Goal: Use online tool/utility: Utilize a website feature to perform a specific function

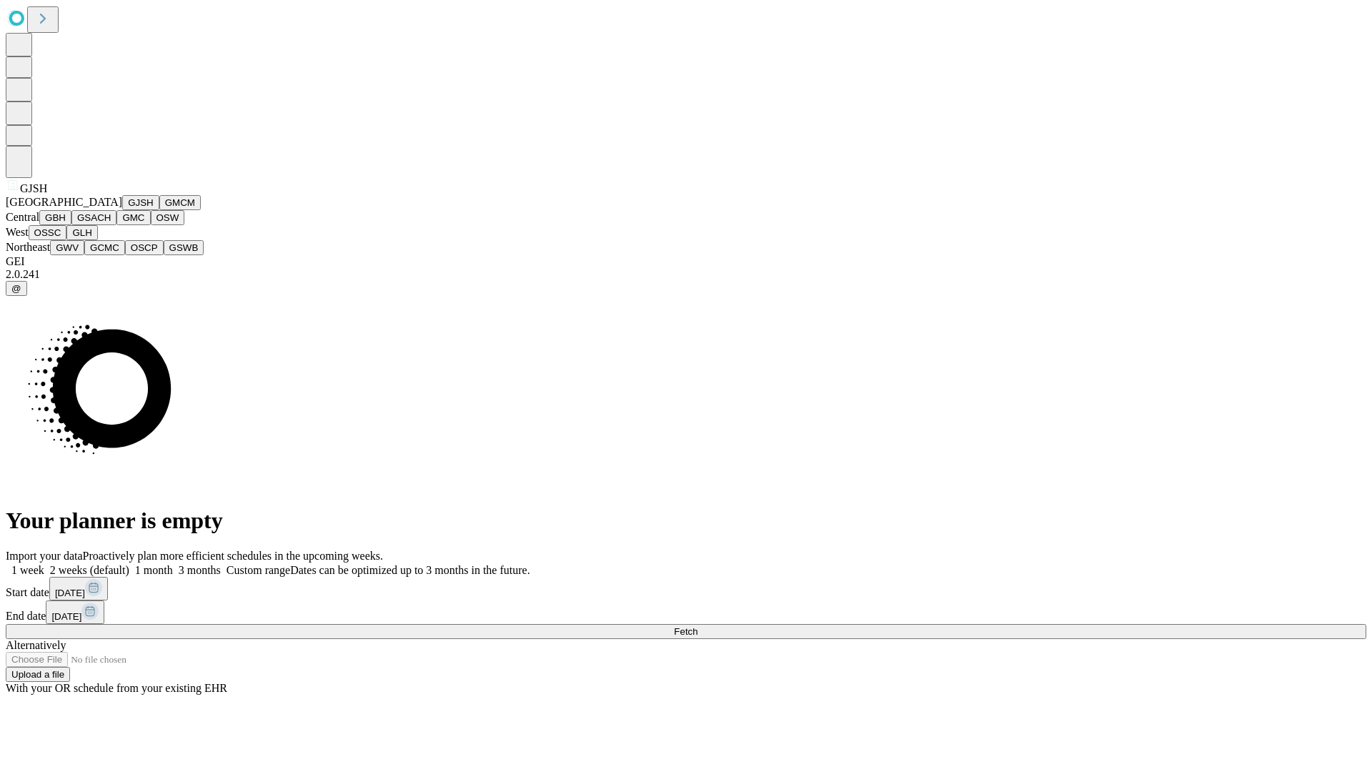
click at [122, 210] on button "GJSH" at bounding box center [140, 202] width 37 height 15
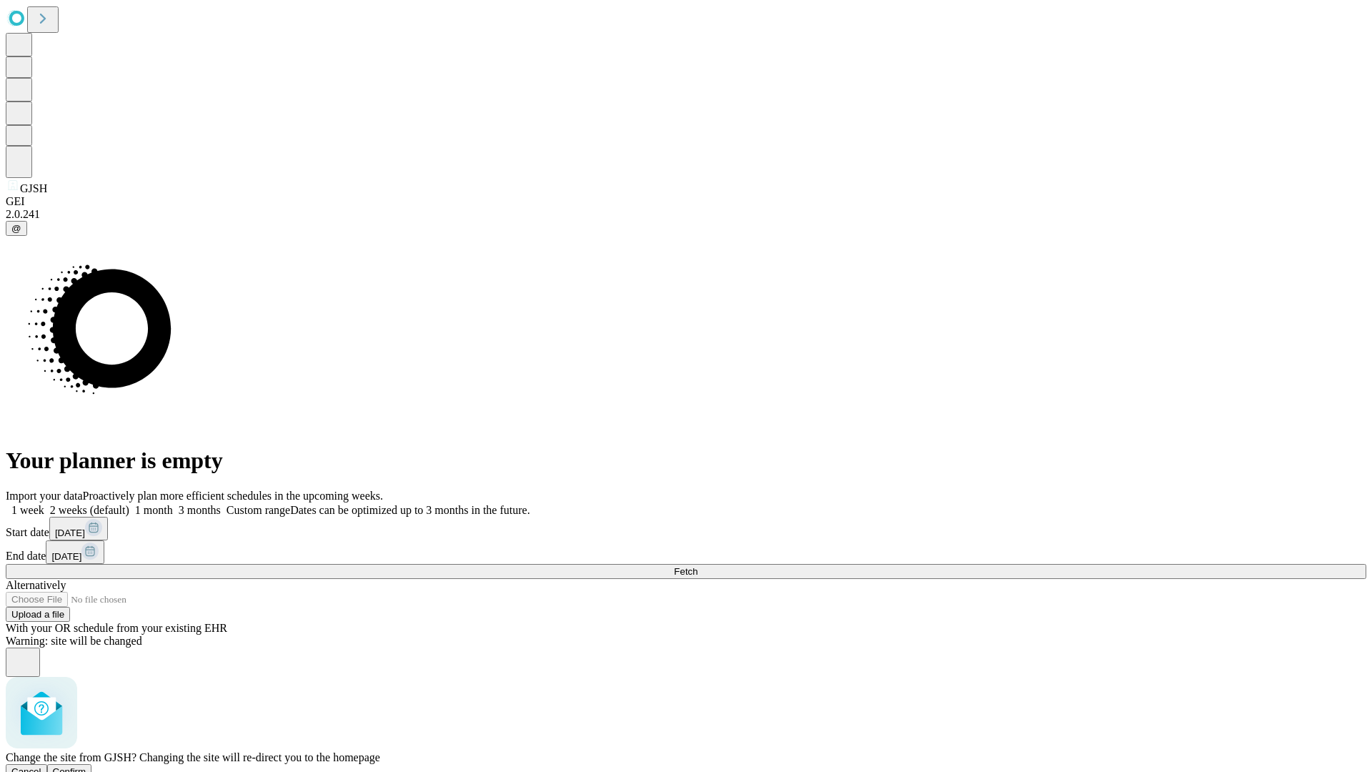
click at [86, 766] on span "Confirm" at bounding box center [70, 771] width 34 height 11
click at [173, 504] on label "1 month" at bounding box center [151, 510] width 44 height 12
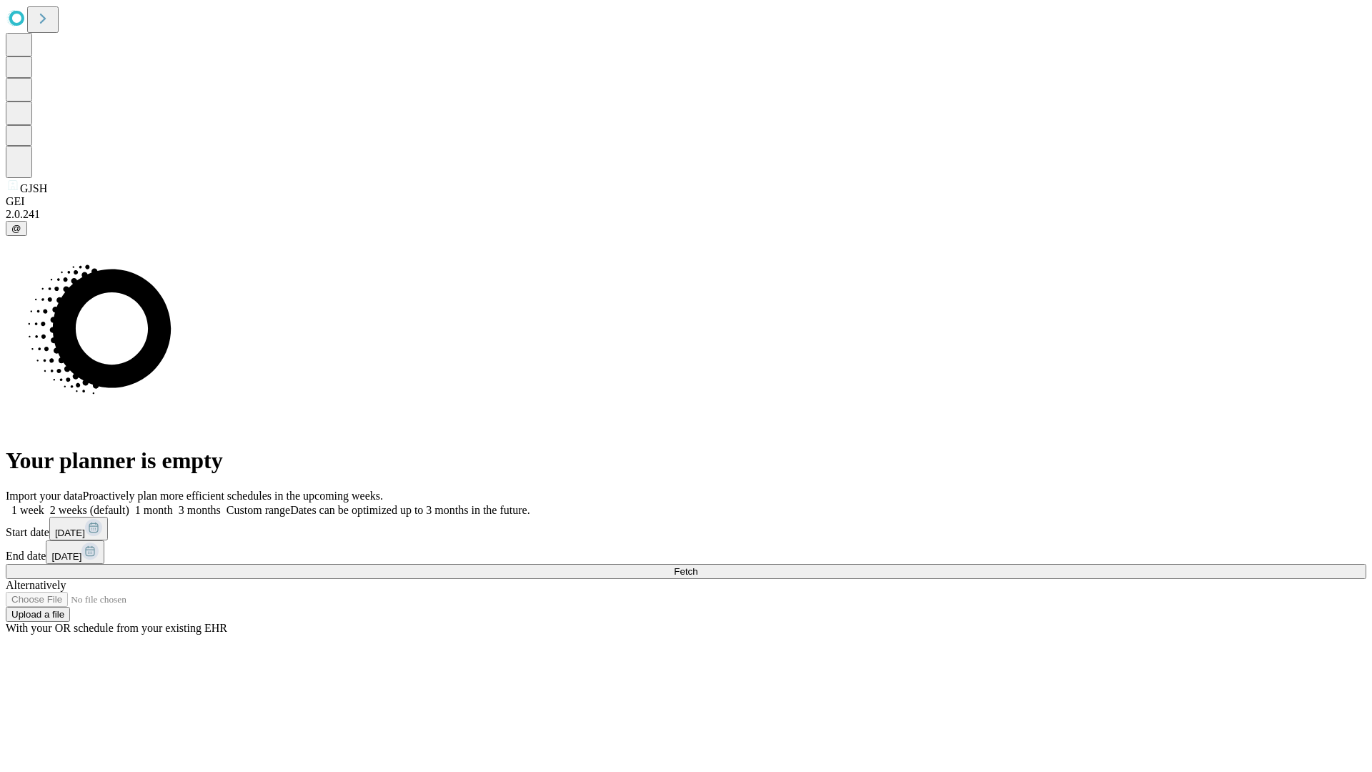
click at [697, 566] on span "Fetch" at bounding box center [686, 571] width 24 height 11
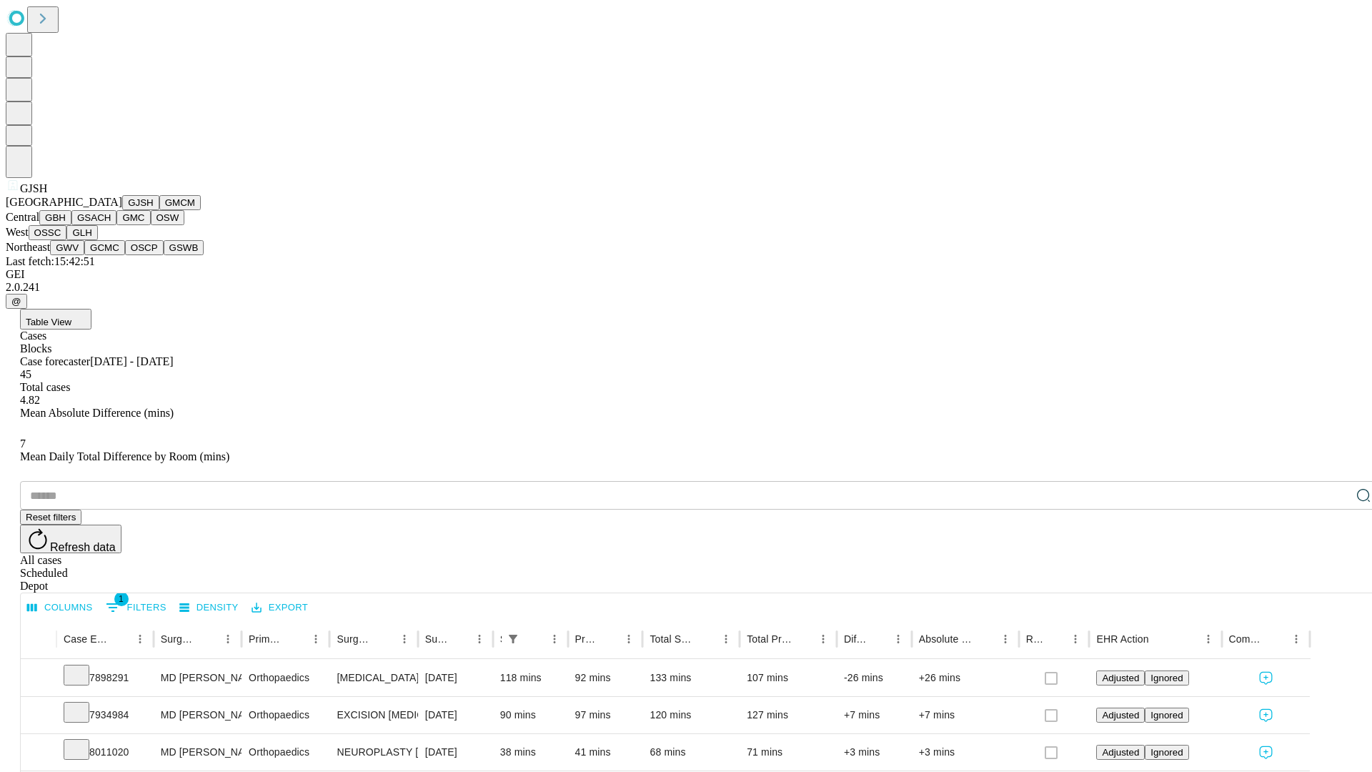
click at [159, 210] on button "GMCM" at bounding box center [179, 202] width 41 height 15
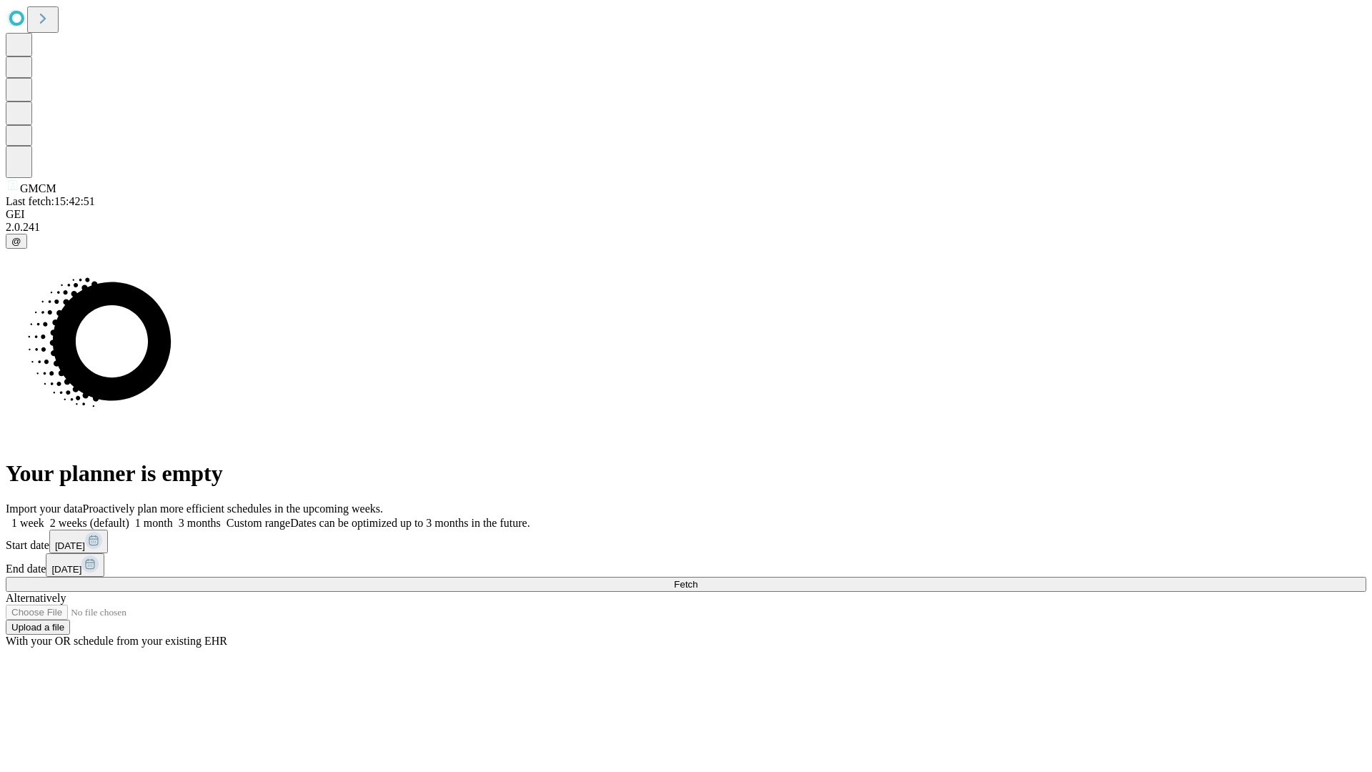
click at [173, 517] on label "1 month" at bounding box center [151, 523] width 44 height 12
click at [697, 579] on span "Fetch" at bounding box center [686, 584] width 24 height 11
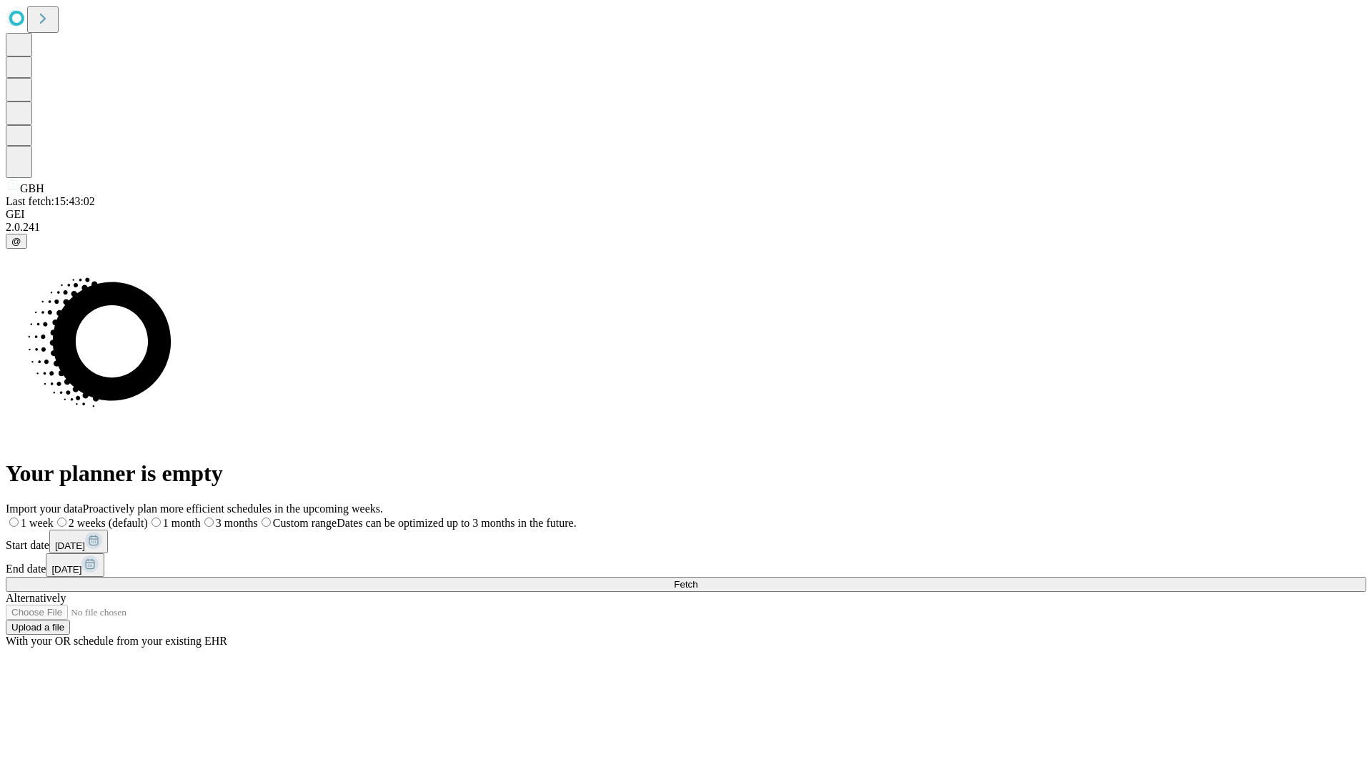
click at [201, 517] on label "1 month" at bounding box center [174, 523] width 53 height 12
click at [697, 579] on span "Fetch" at bounding box center [686, 584] width 24 height 11
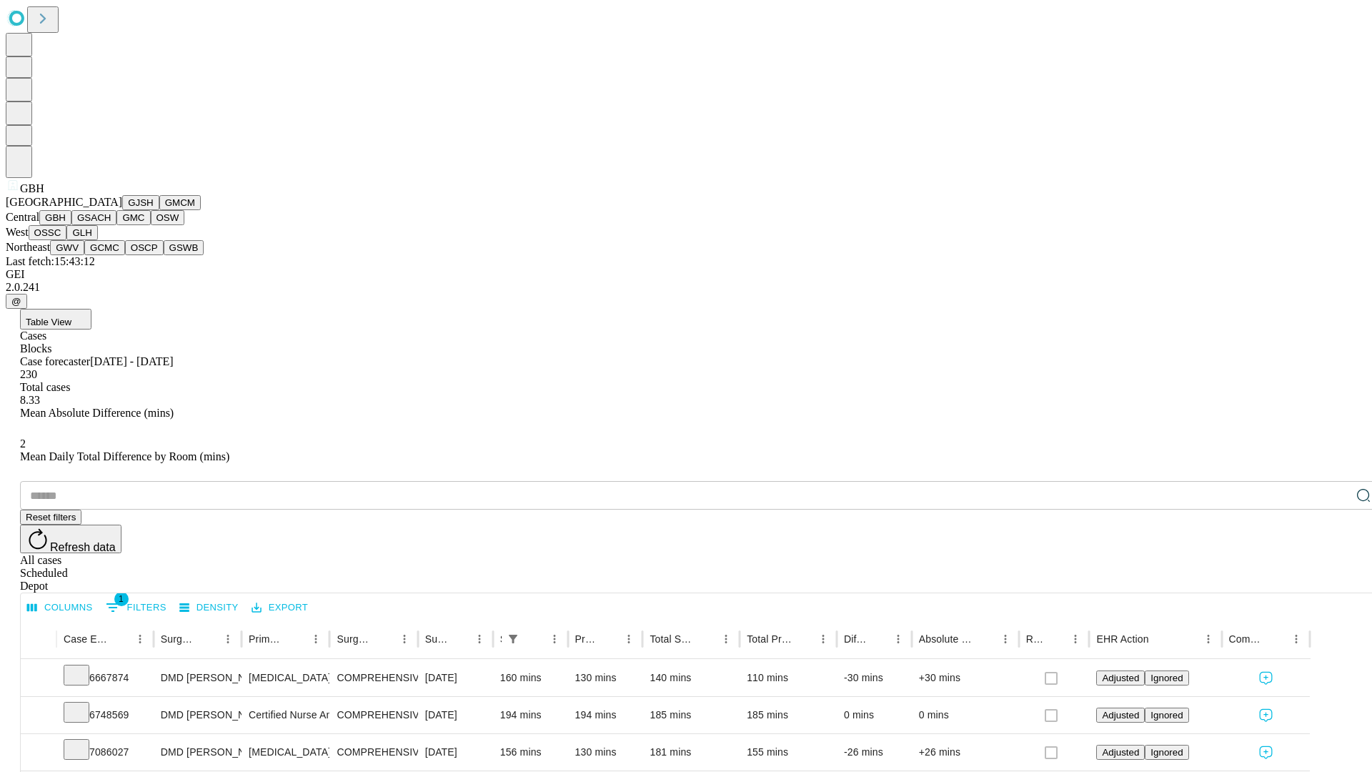
click at [111, 225] on button "GSACH" at bounding box center [93, 217] width 45 height 15
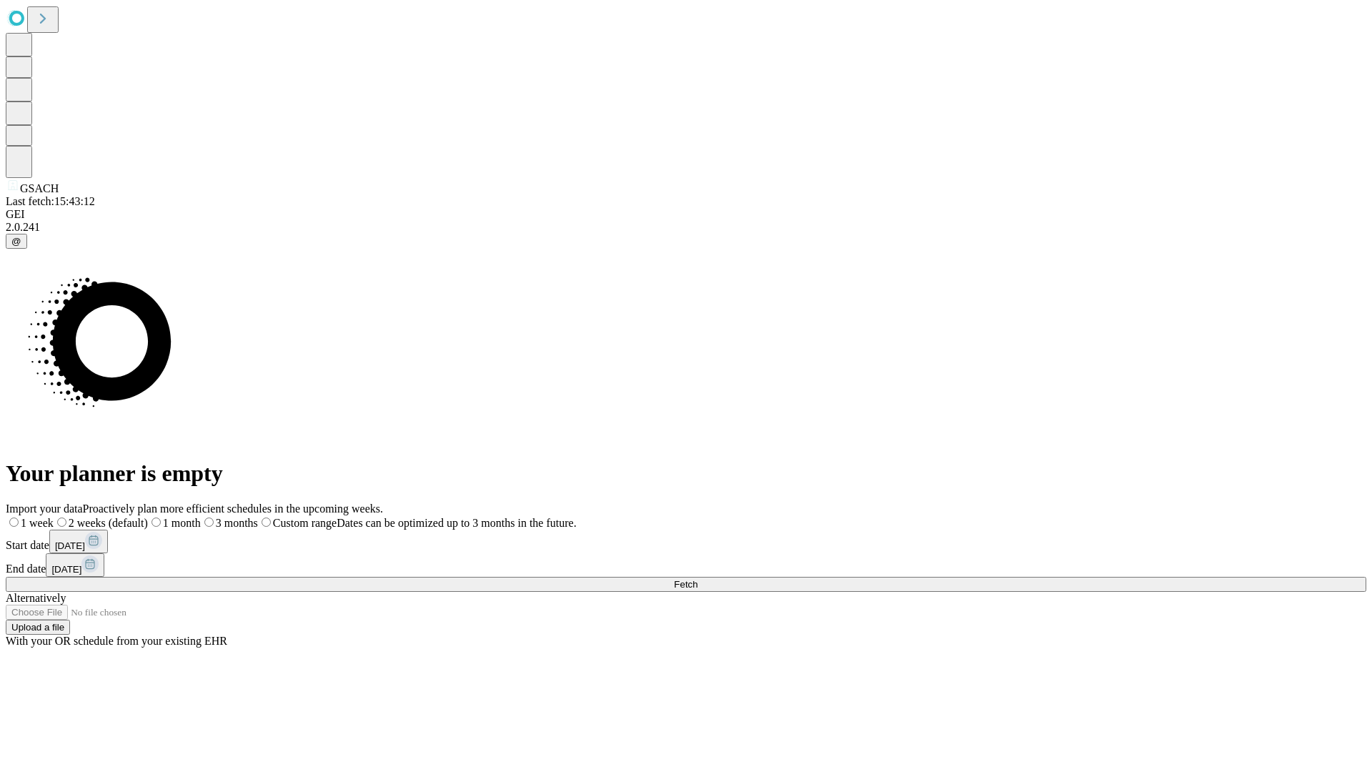
click at [697, 579] on span "Fetch" at bounding box center [686, 584] width 24 height 11
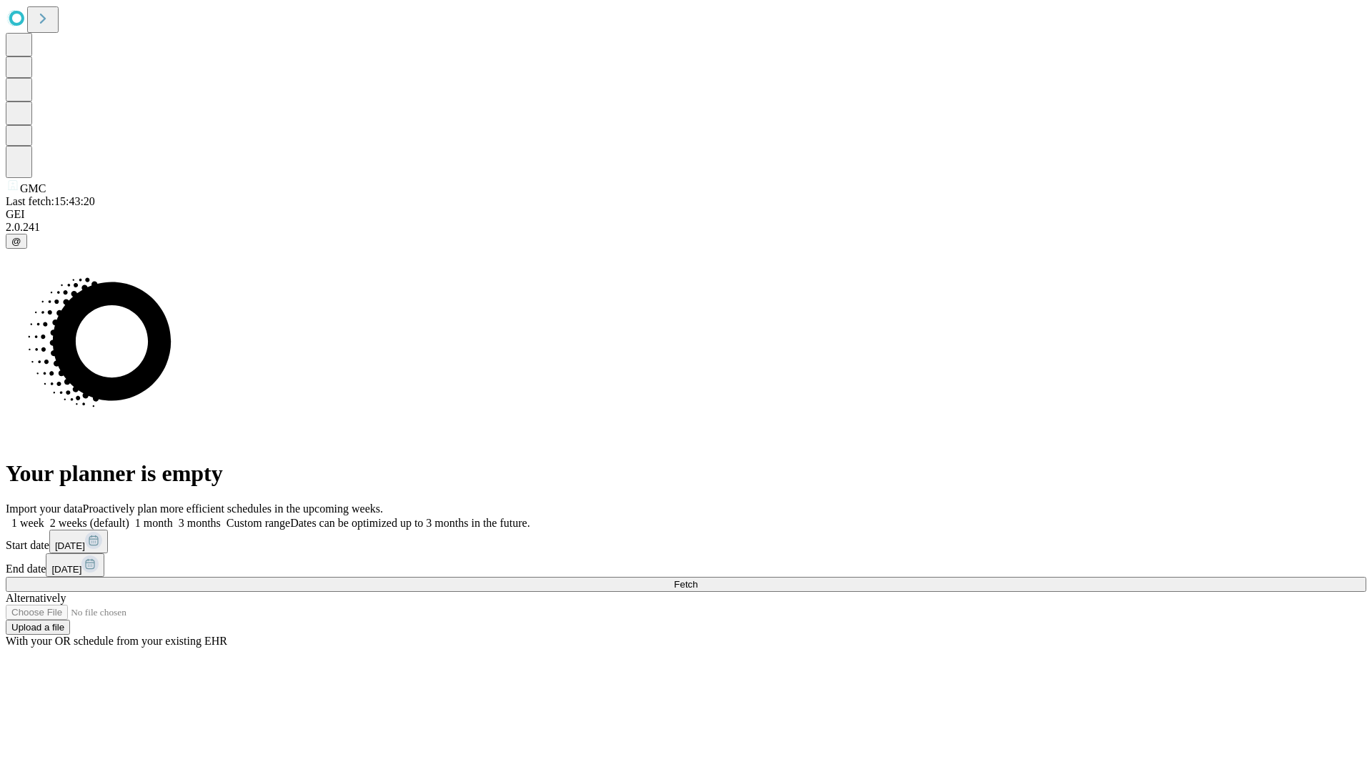
click at [173, 517] on label "1 month" at bounding box center [151, 523] width 44 height 12
click at [697, 579] on span "Fetch" at bounding box center [686, 584] width 24 height 11
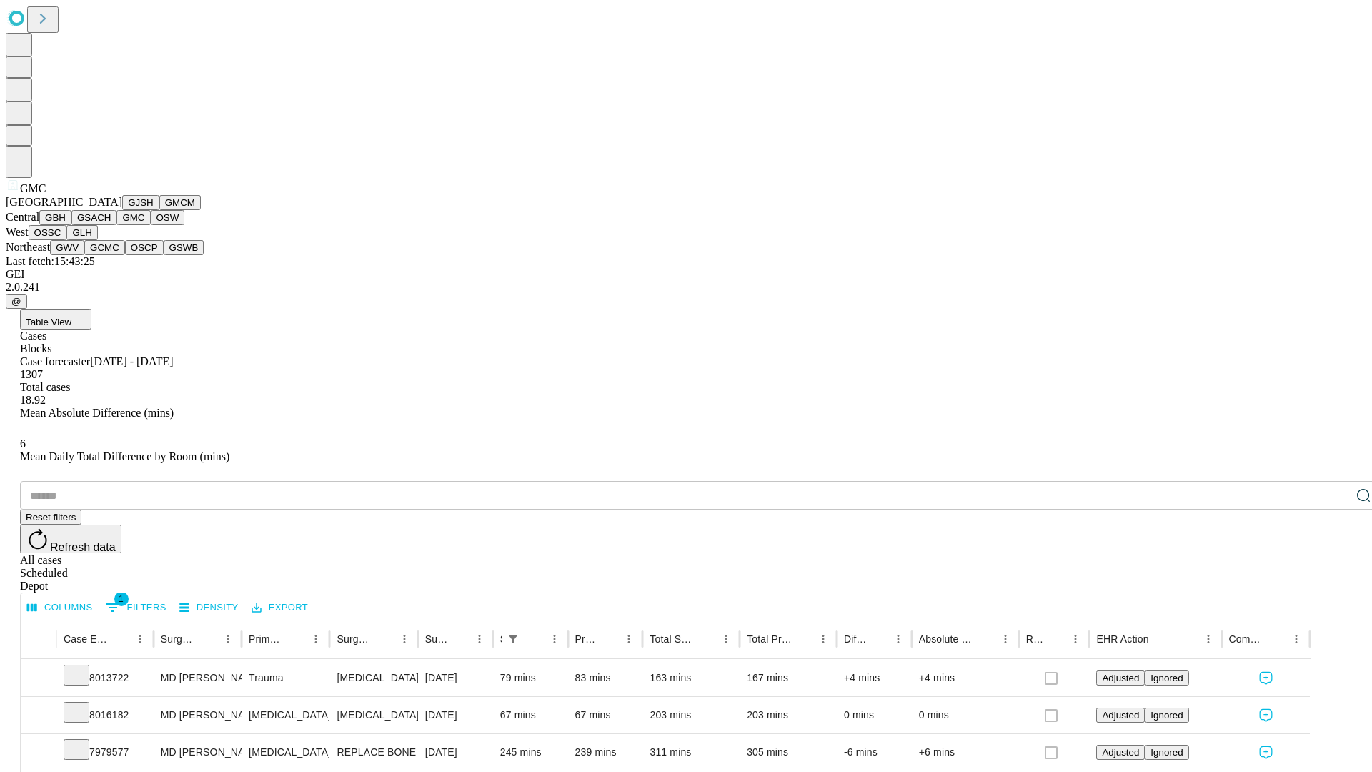
click at [151, 225] on button "OSW" at bounding box center [168, 217] width 34 height 15
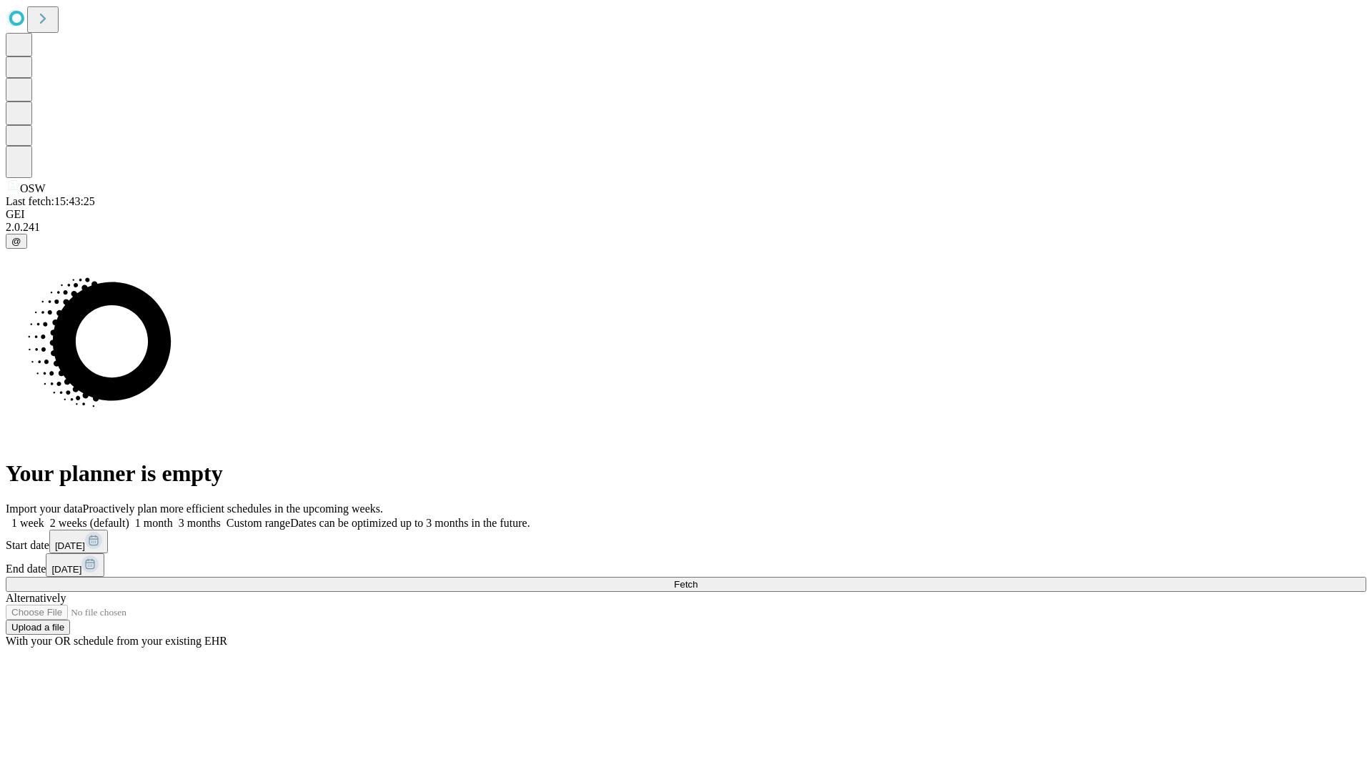
click at [173, 517] on label "1 month" at bounding box center [151, 523] width 44 height 12
click at [697, 579] on span "Fetch" at bounding box center [686, 584] width 24 height 11
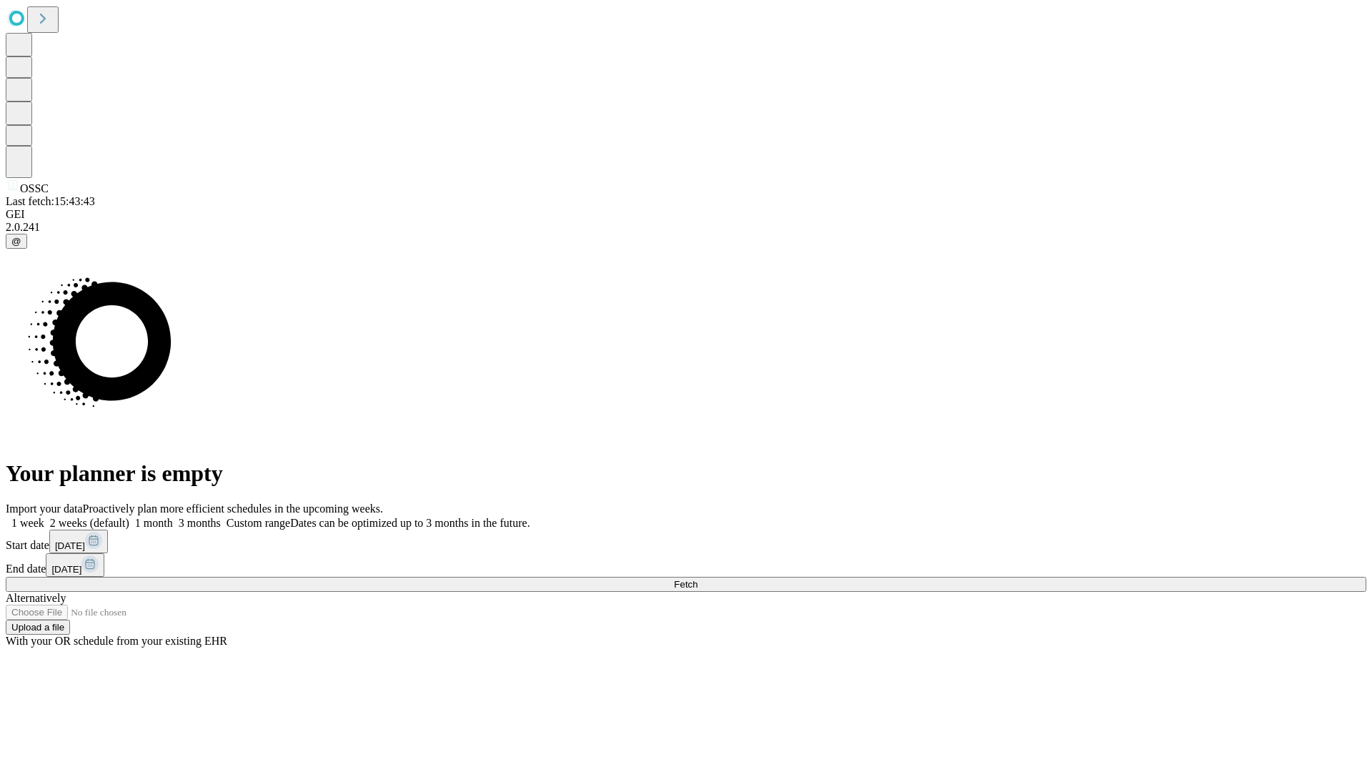
click at [173, 517] on label "1 month" at bounding box center [151, 523] width 44 height 12
click at [697, 579] on span "Fetch" at bounding box center [686, 584] width 24 height 11
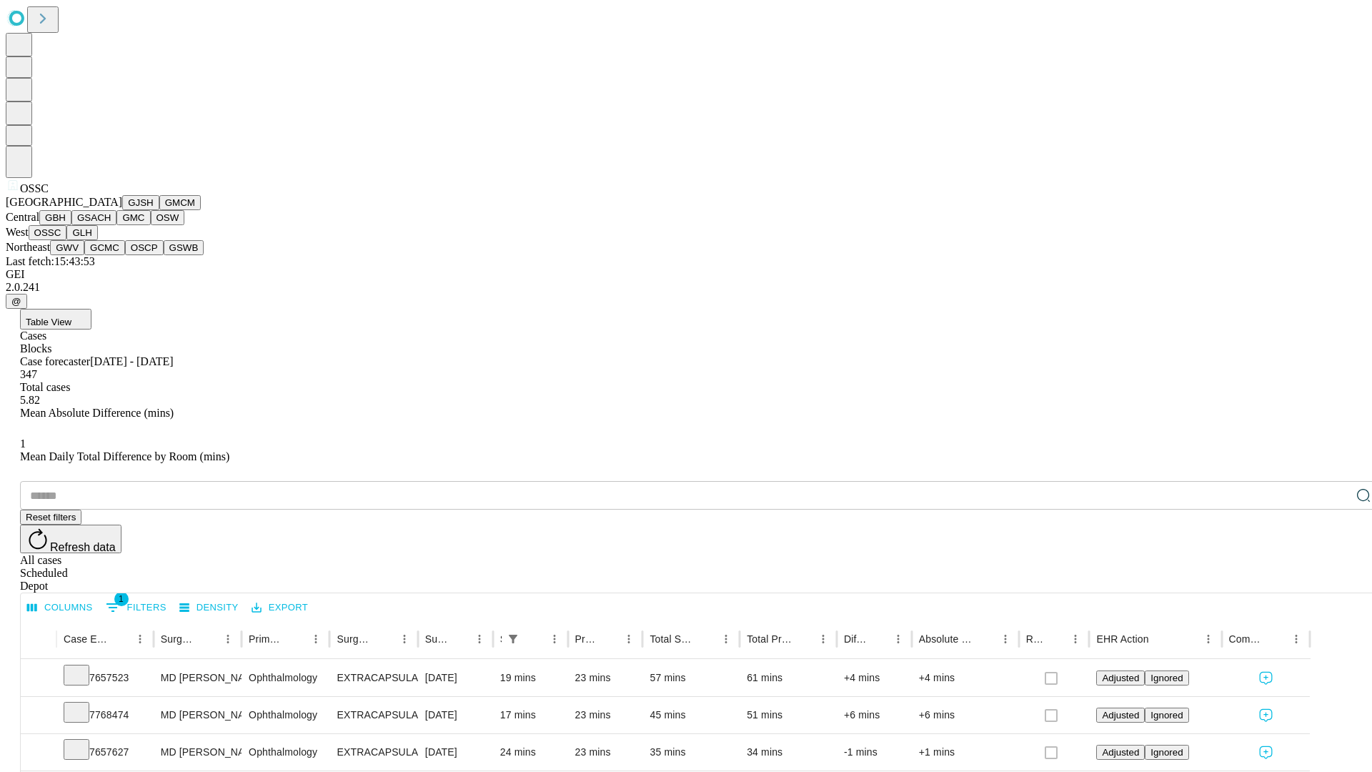
click at [97, 240] on button "GLH" at bounding box center [81, 232] width 31 height 15
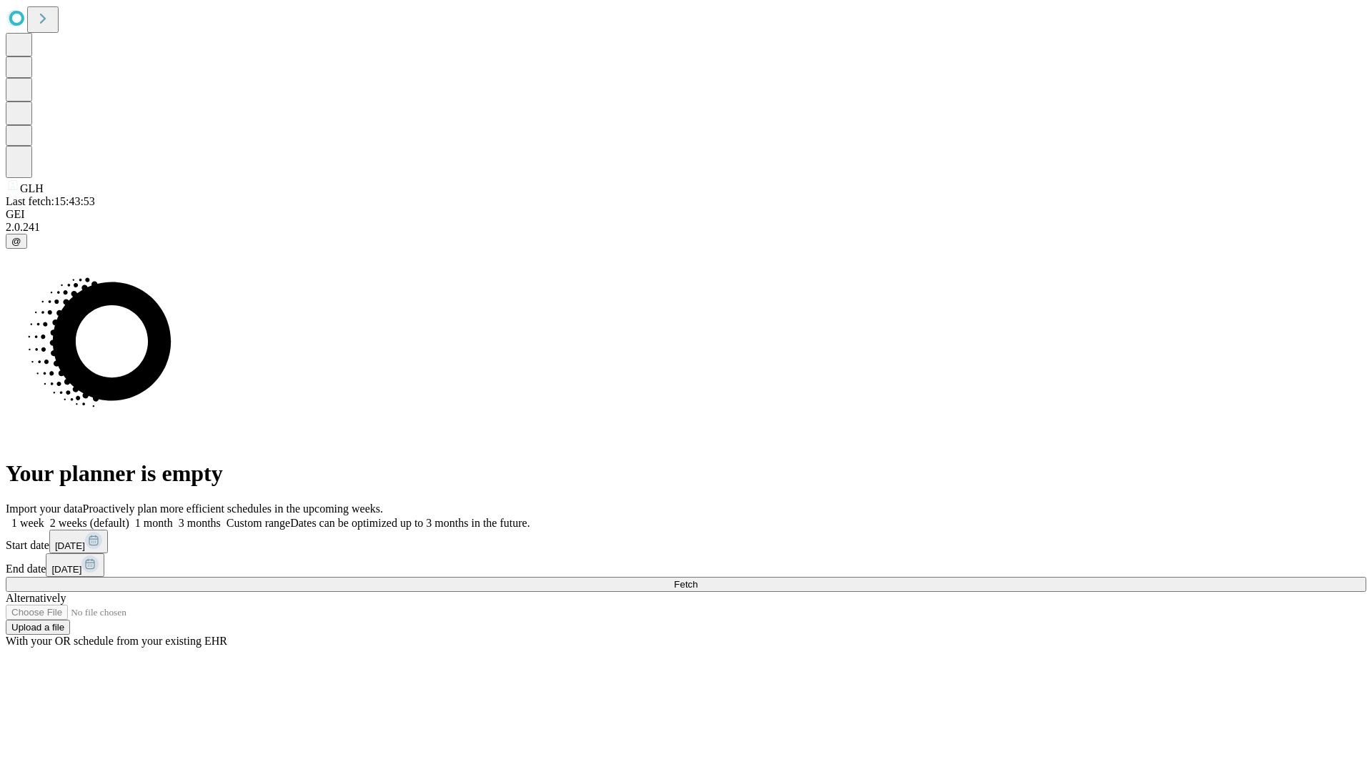
click at [697, 579] on span "Fetch" at bounding box center [686, 584] width 24 height 11
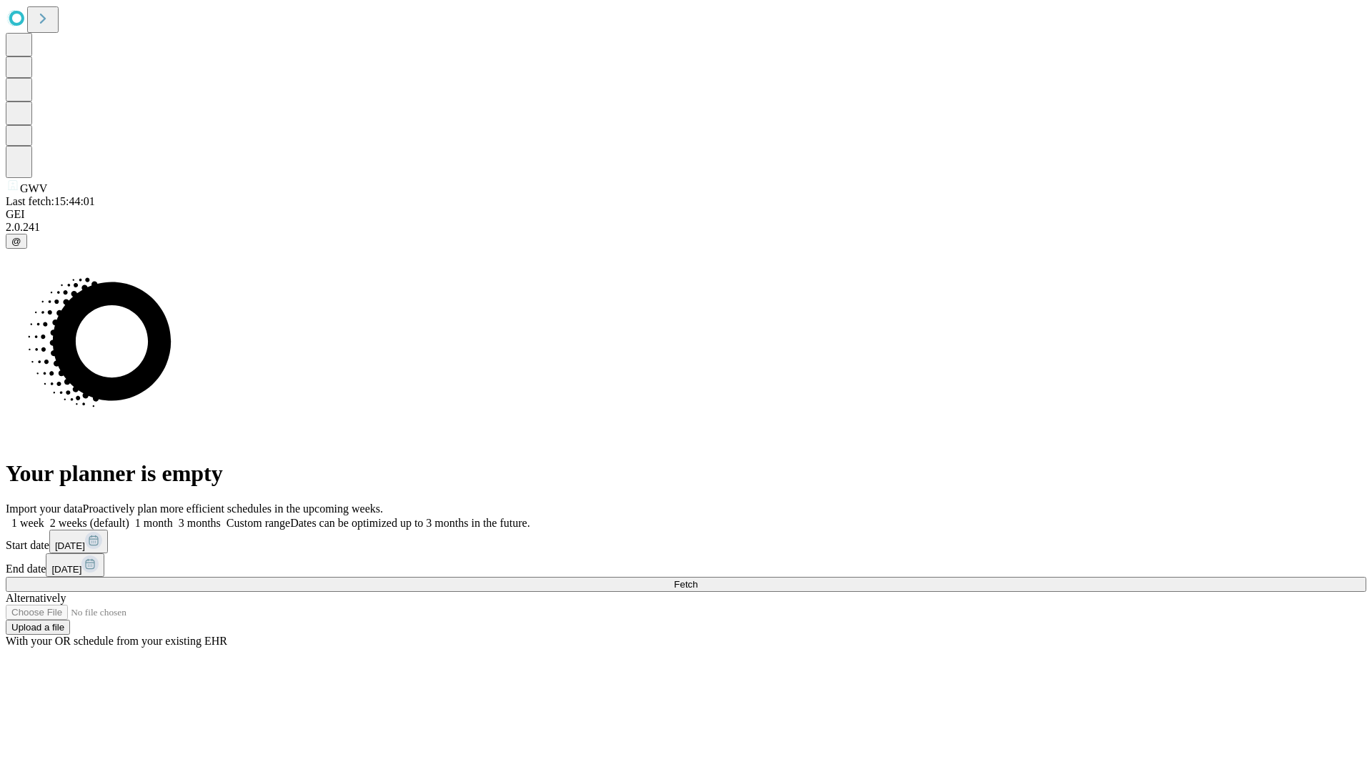
click at [173, 517] on label "1 month" at bounding box center [151, 523] width 44 height 12
click at [697, 579] on span "Fetch" at bounding box center [686, 584] width 24 height 11
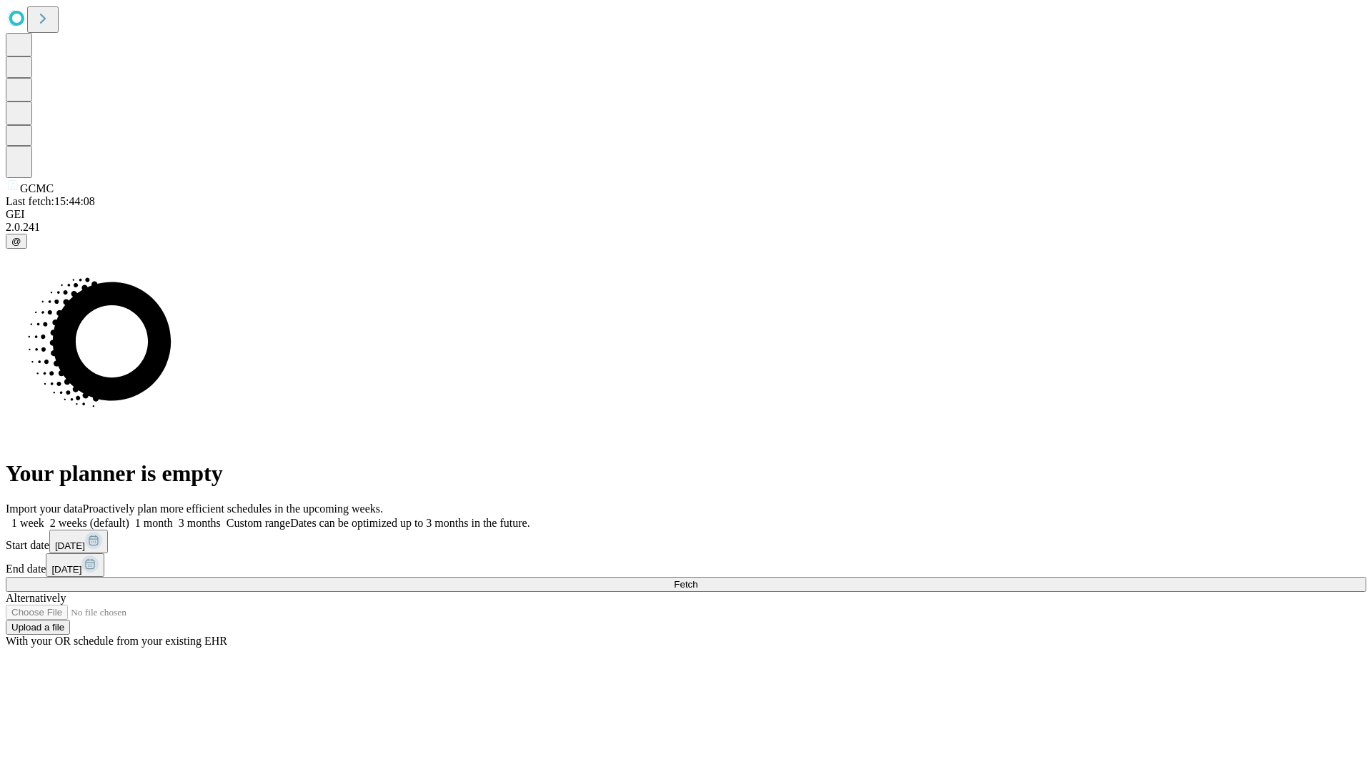
click at [173, 517] on label "1 month" at bounding box center [151, 523] width 44 height 12
click at [697, 579] on span "Fetch" at bounding box center [686, 584] width 24 height 11
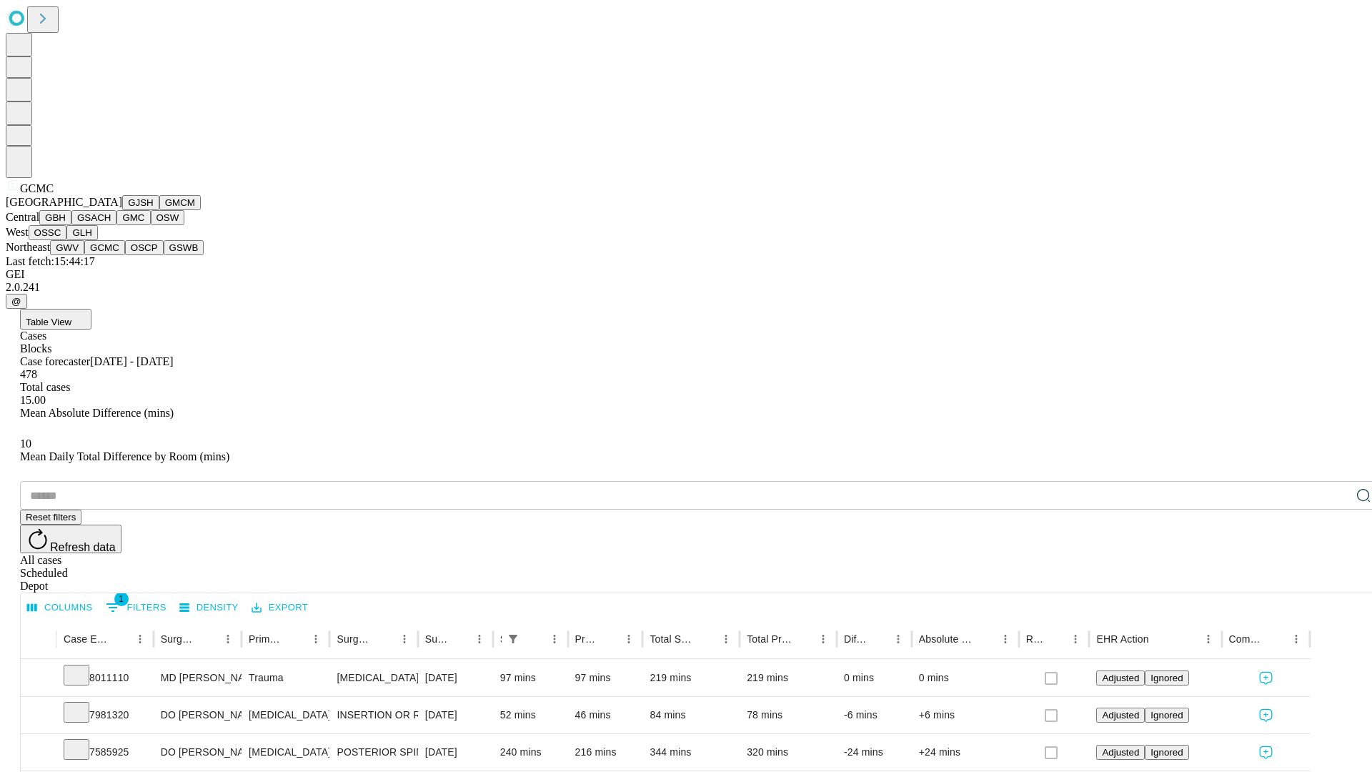
click at [125, 255] on button "OSCP" at bounding box center [144, 247] width 39 height 15
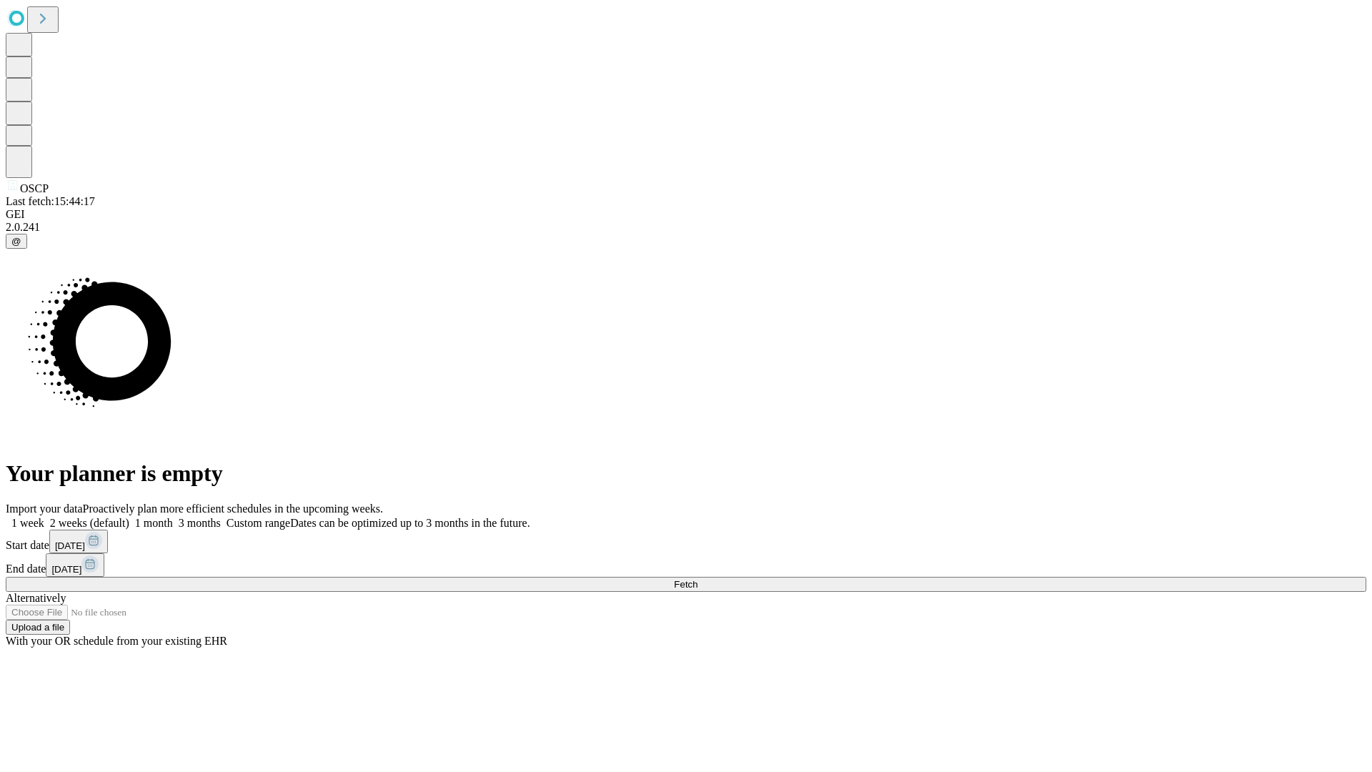
click at [697, 579] on span "Fetch" at bounding box center [686, 584] width 24 height 11
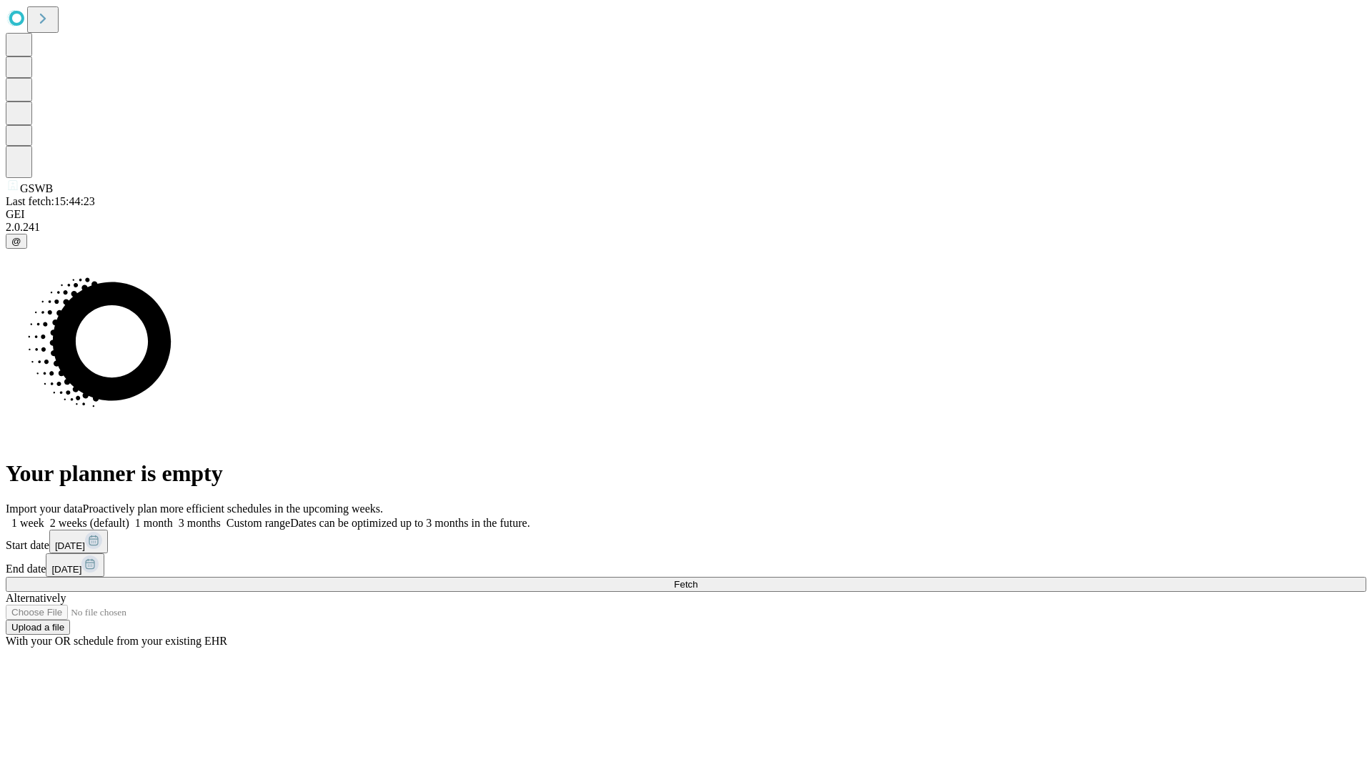
click at [173, 517] on label "1 month" at bounding box center [151, 523] width 44 height 12
click at [697, 579] on span "Fetch" at bounding box center [686, 584] width 24 height 11
